Goal: Contribute content: Contribute content

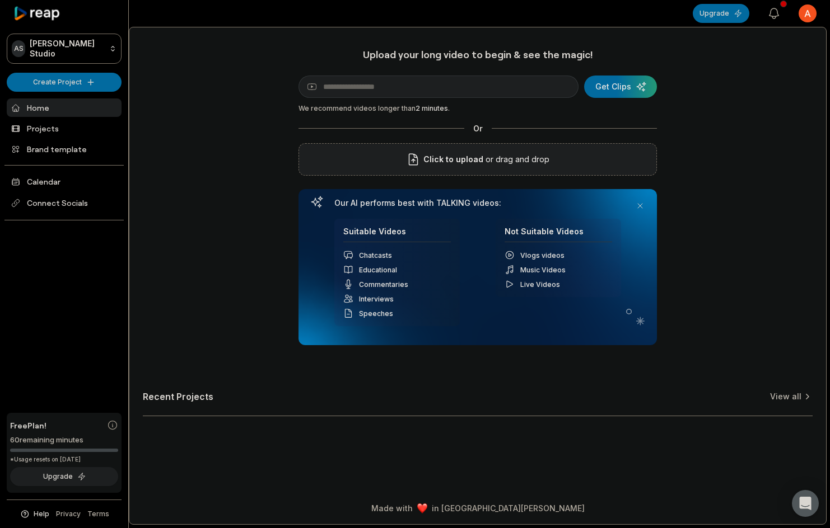
click at [447, 160] on span "Click to upload" at bounding box center [453, 159] width 60 height 13
click at [0, 0] on input "Click to upload" at bounding box center [0, 0] width 0 height 0
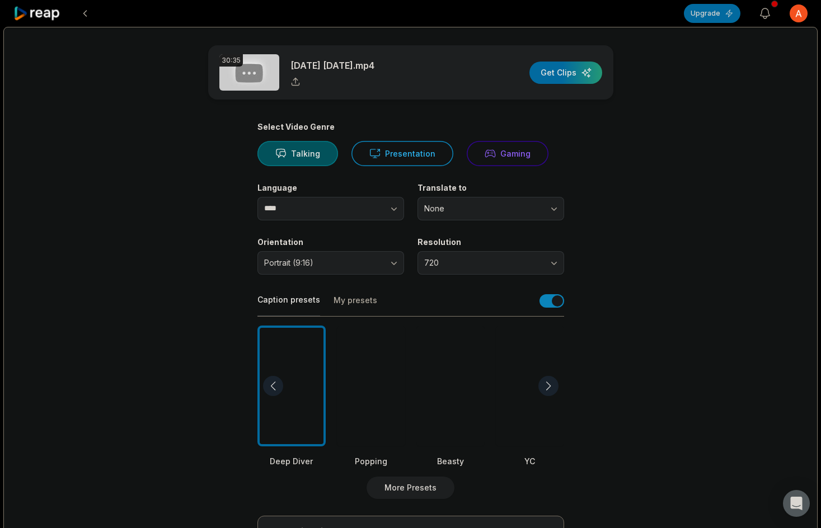
scroll to position [56, 0]
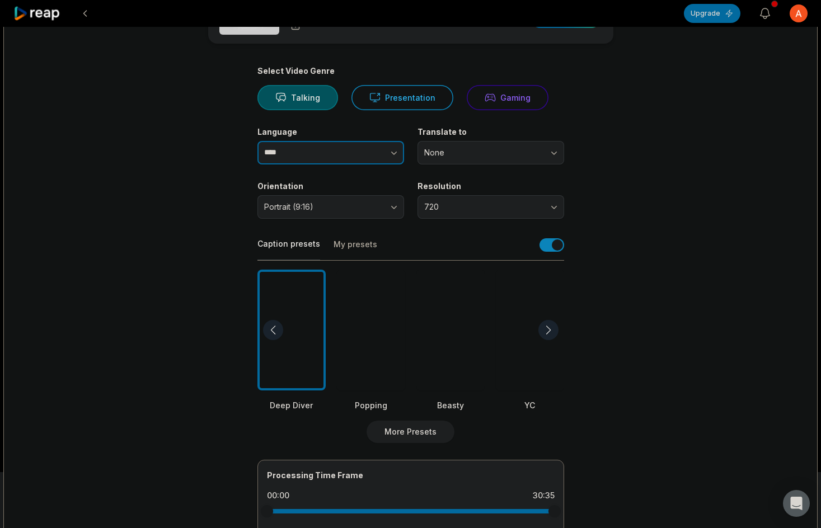
click at [384, 151] on button "button" at bounding box center [372, 153] width 64 height 24
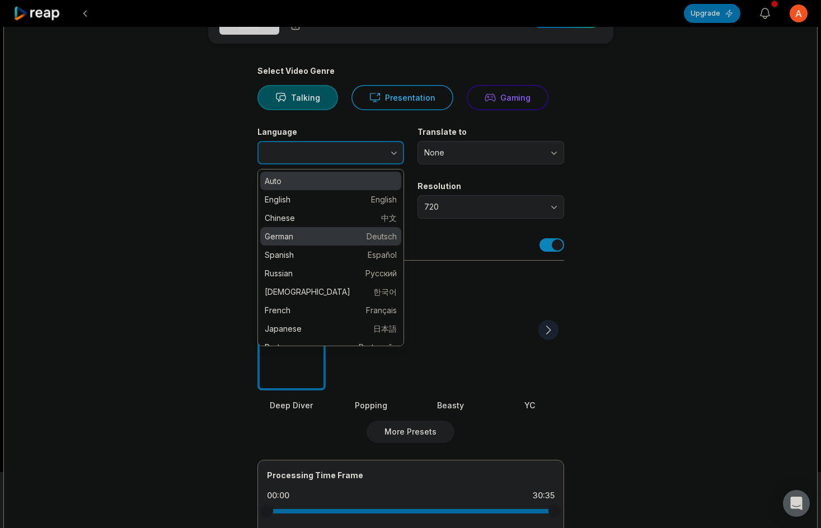
type input "*******"
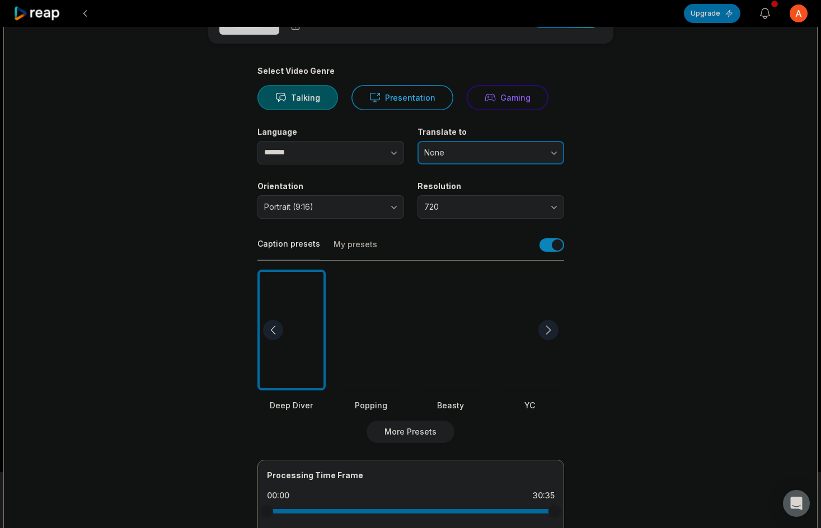
click at [519, 161] on button "None" at bounding box center [491, 153] width 147 height 24
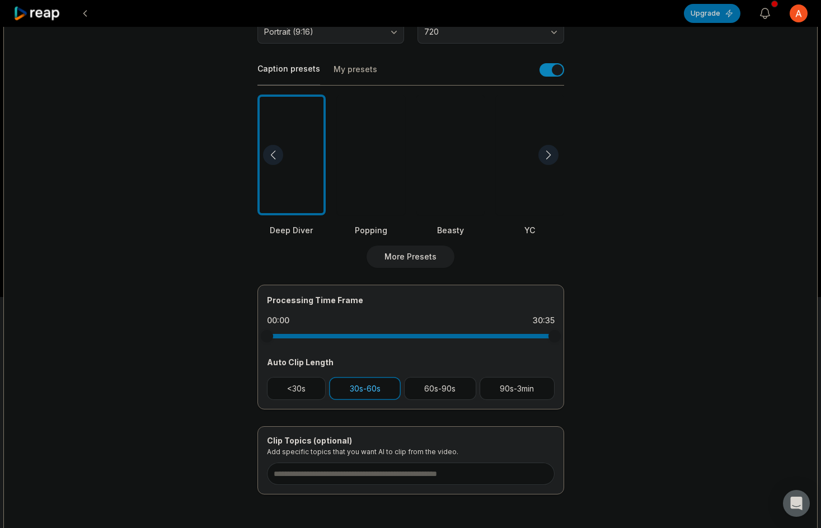
scroll to position [278, 0]
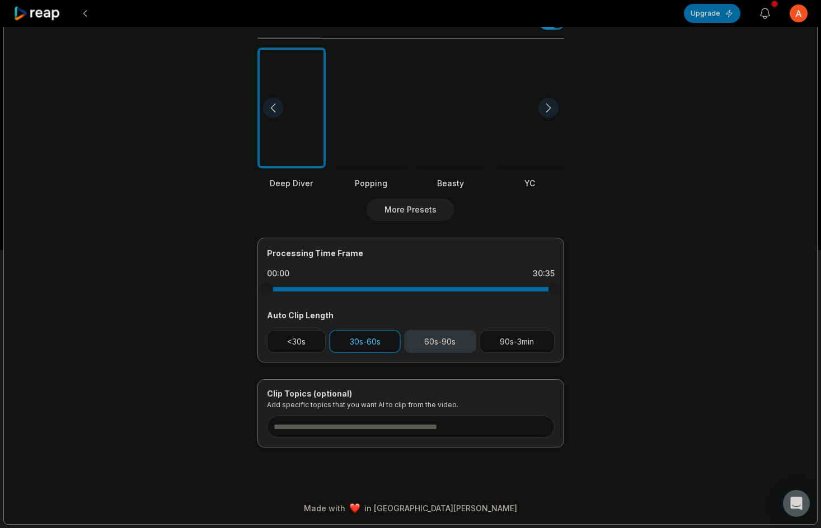
click at [460, 352] on button "60s-90s" at bounding box center [440, 341] width 72 height 23
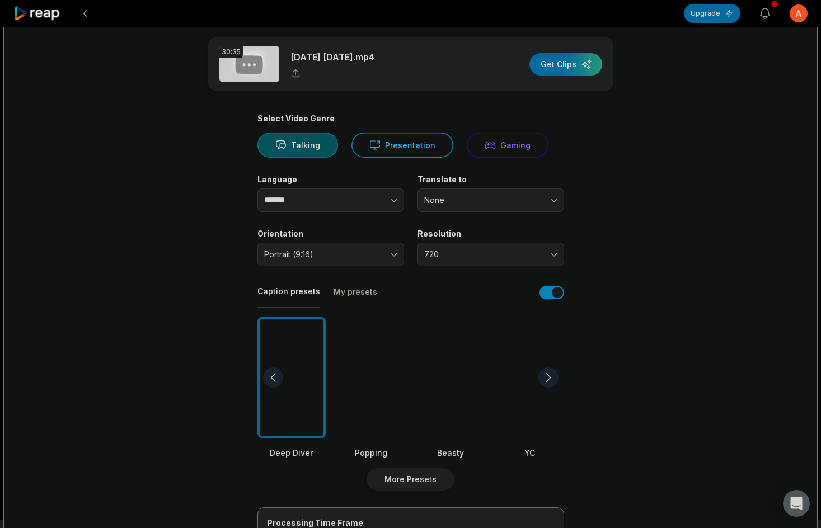
scroll to position [0, 0]
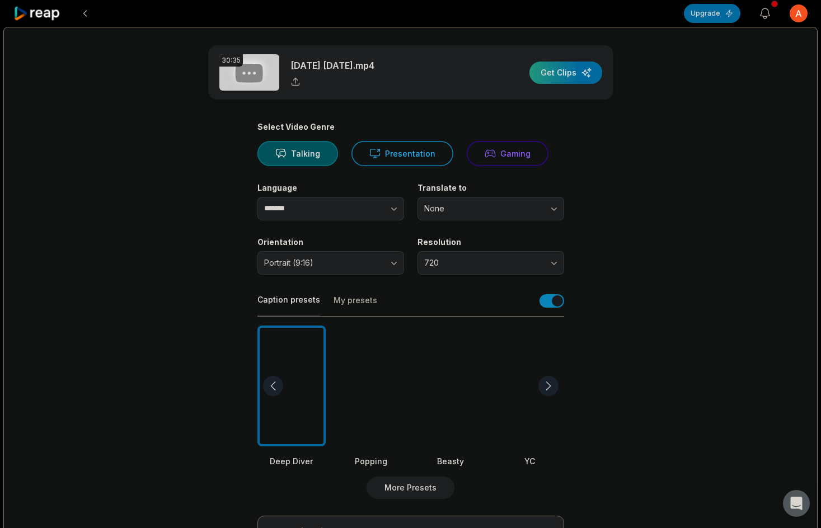
click at [557, 81] on div "button" at bounding box center [566, 73] width 73 height 22
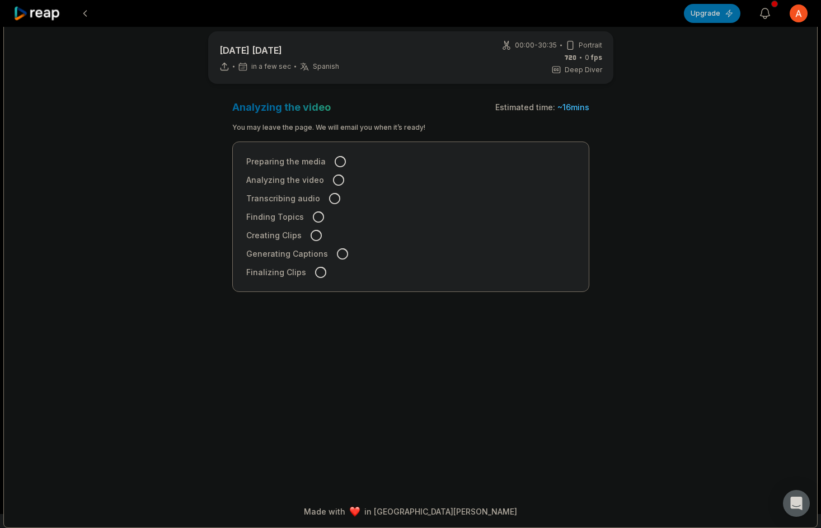
scroll to position [17, 0]
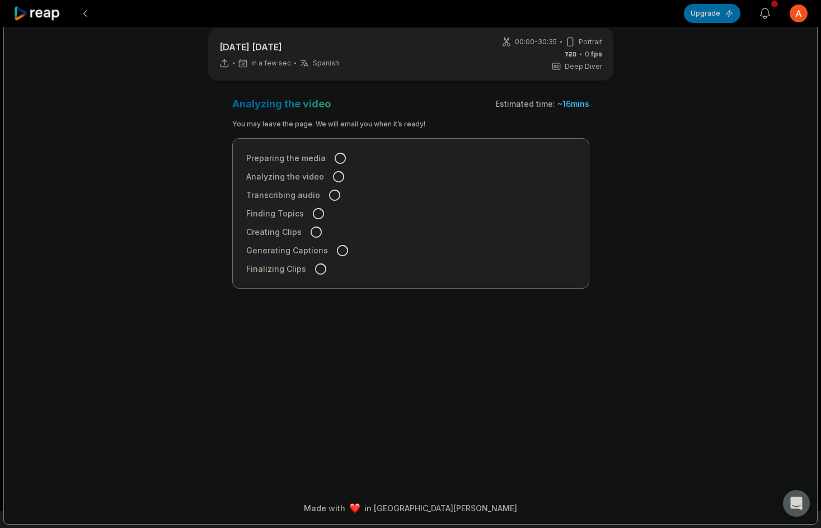
click at [315, 231] on icon at bounding box center [316, 232] width 11 height 11
click at [312, 235] on icon at bounding box center [316, 232] width 11 height 11
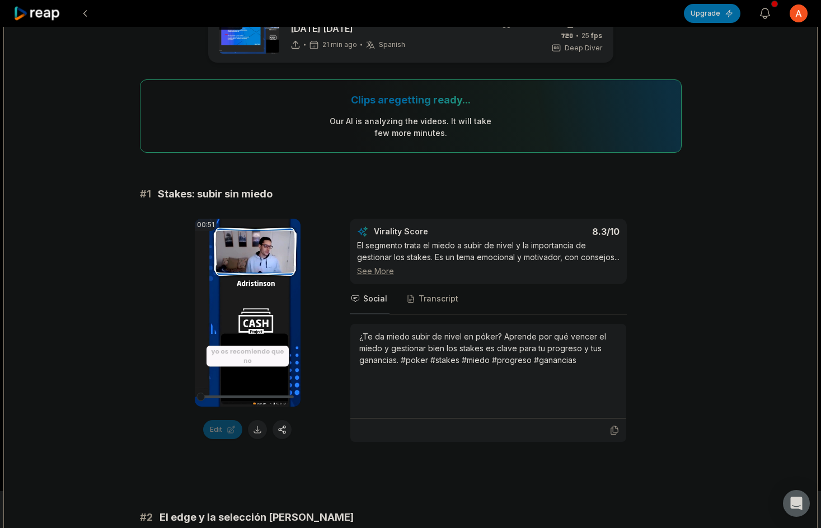
scroll to position [56, 0]
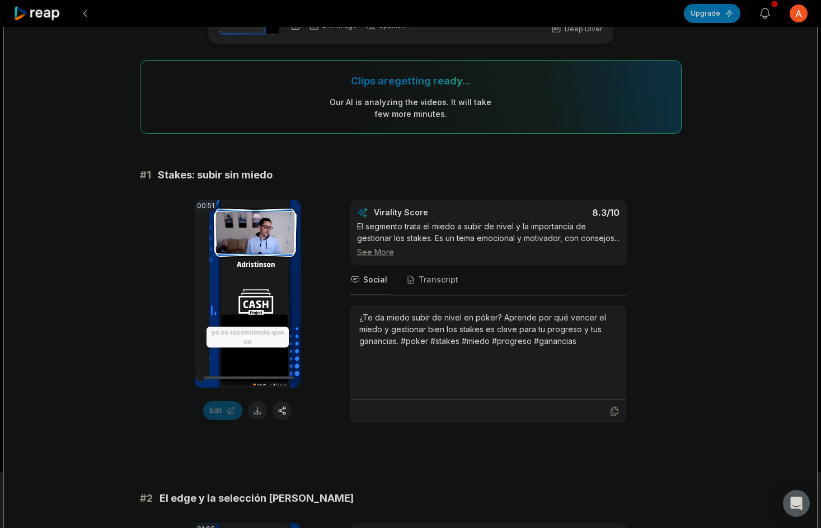
click at [390, 258] on div "See More" at bounding box center [488, 252] width 263 height 12
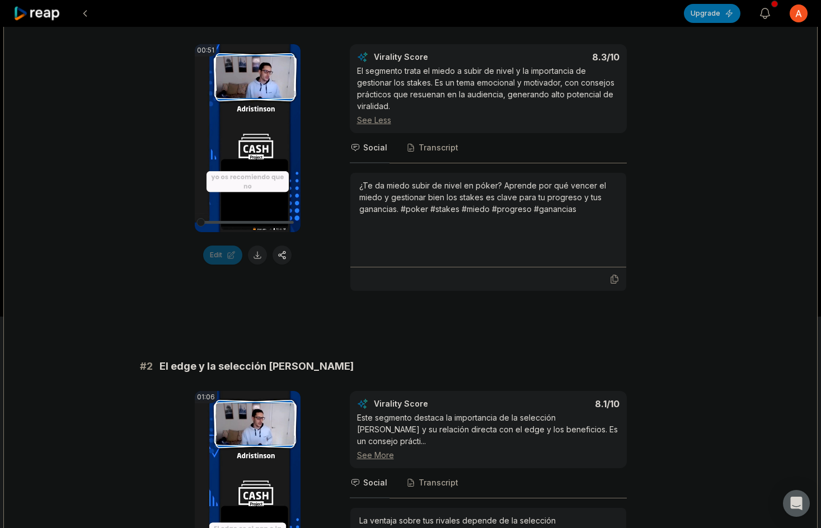
scroll to position [224, 0]
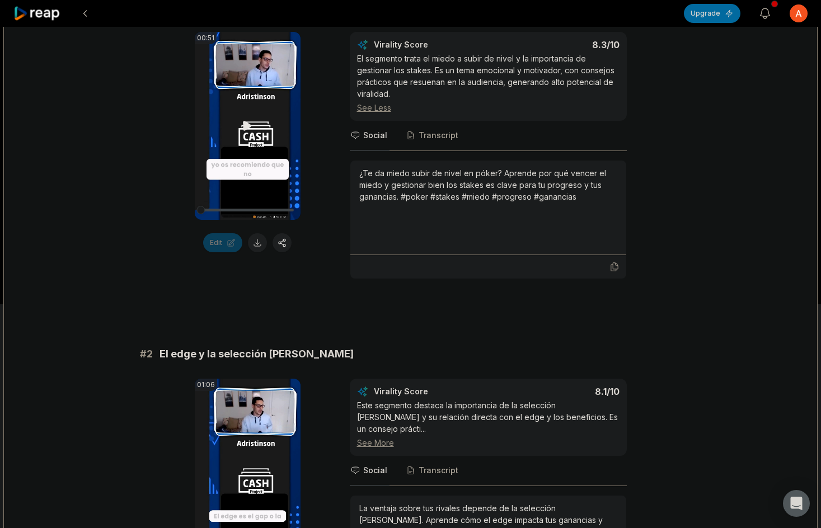
click at [251, 125] on icon at bounding box center [247, 125] width 13 height 13
drag, startPoint x: 209, startPoint y: 210, endPoint x: 185, endPoint y: 213, distance: 24.7
click at [185, 213] on div "00:51 Your browser does not support mp4 format. Edit Virality Score 8.3 /10 El …" at bounding box center [411, 155] width 542 height 247
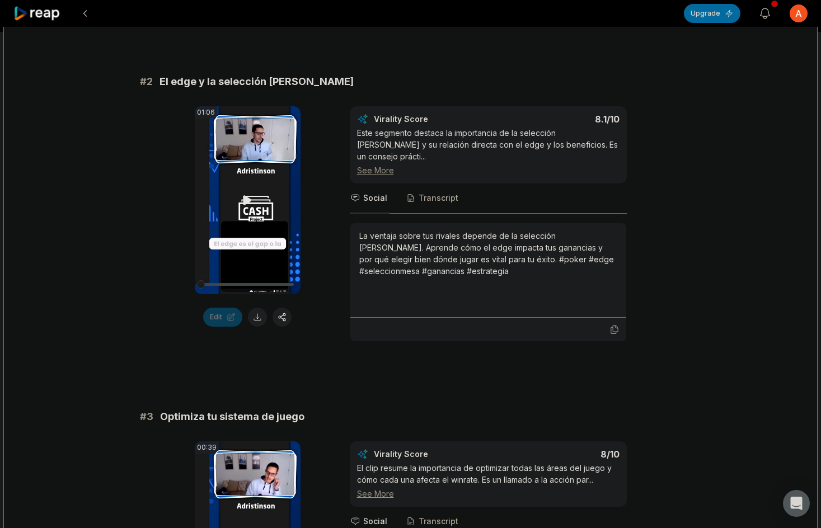
scroll to position [504, 0]
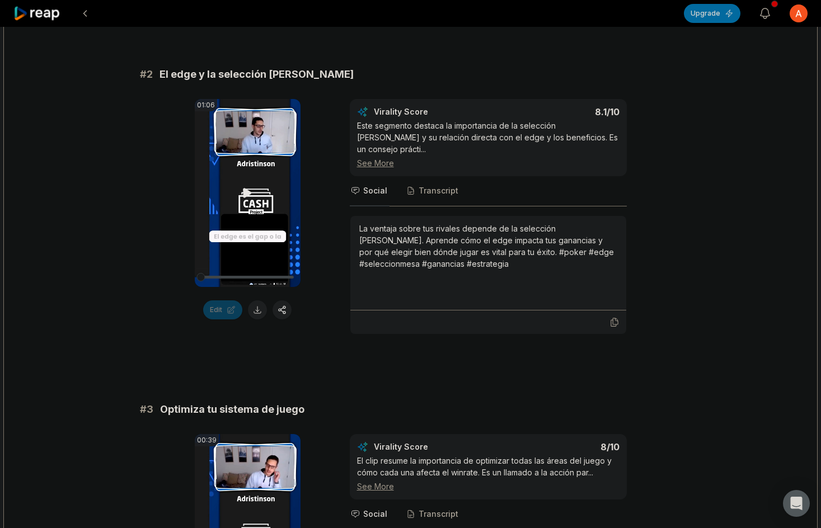
click at [236, 190] on video "Your browser does not support mp4 format." at bounding box center [248, 193] width 106 height 188
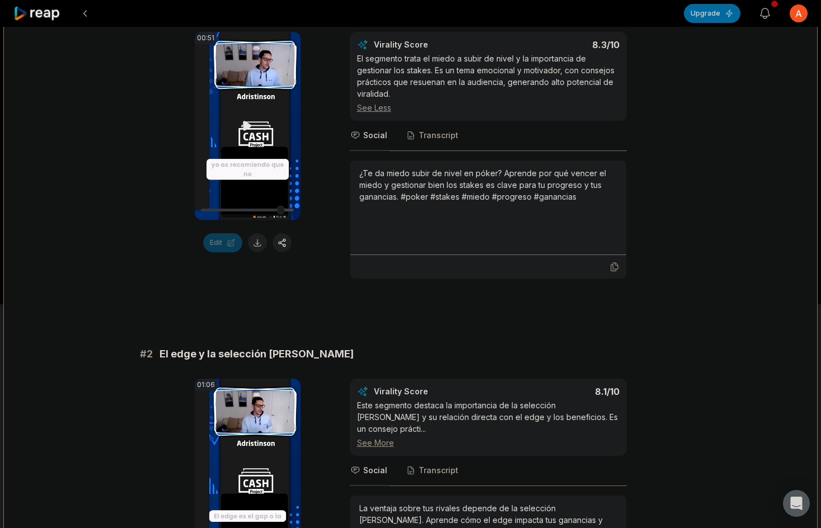
click at [233, 115] on video "Your browser does not support mp4 format." at bounding box center [248, 126] width 106 height 188
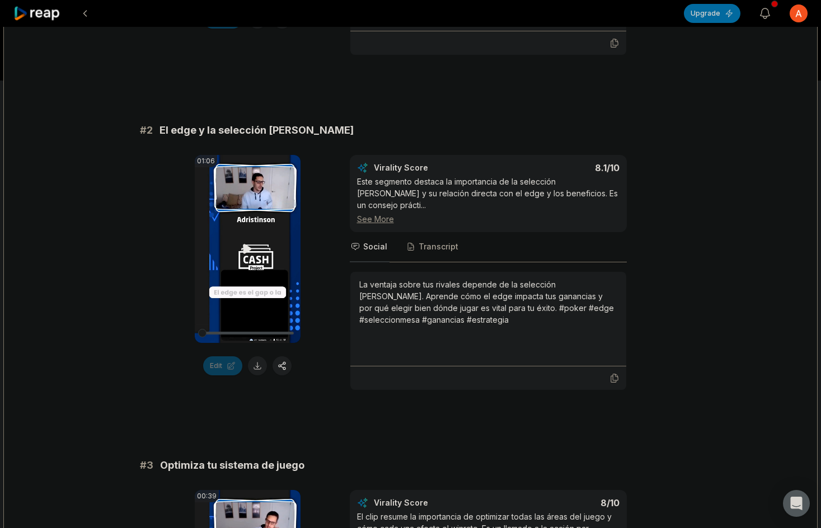
click at [253, 230] on video "Your browser does not support mp4 format." at bounding box center [248, 249] width 106 height 188
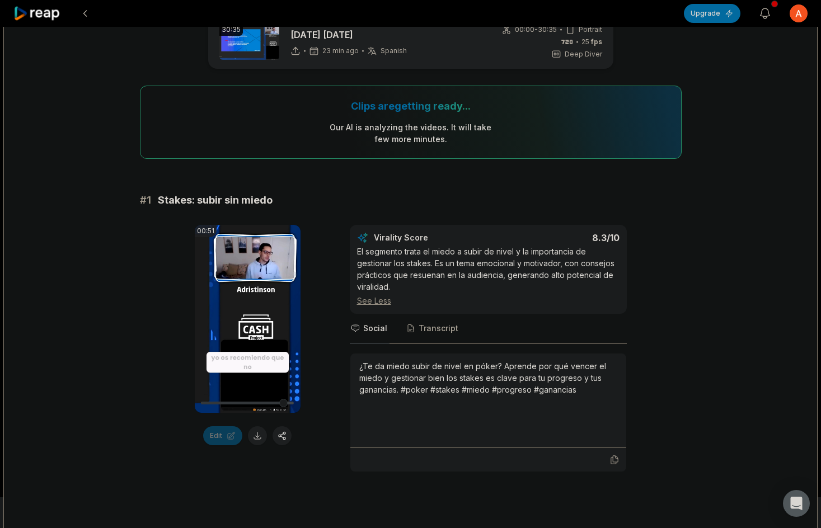
scroll to position [0, 0]
